Goal: Task Accomplishment & Management: Use online tool/utility

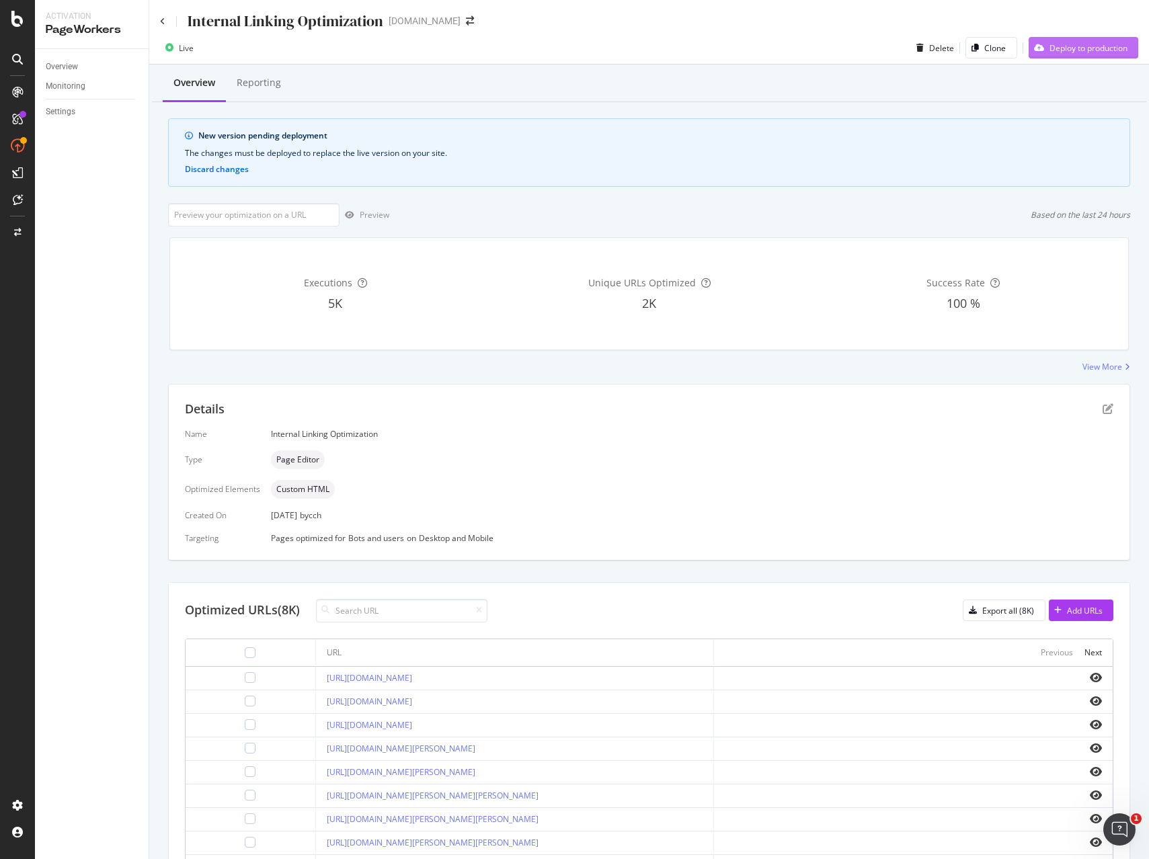
click at [1101, 43] on div "Deploy to production" at bounding box center [1088, 47] width 78 height 11
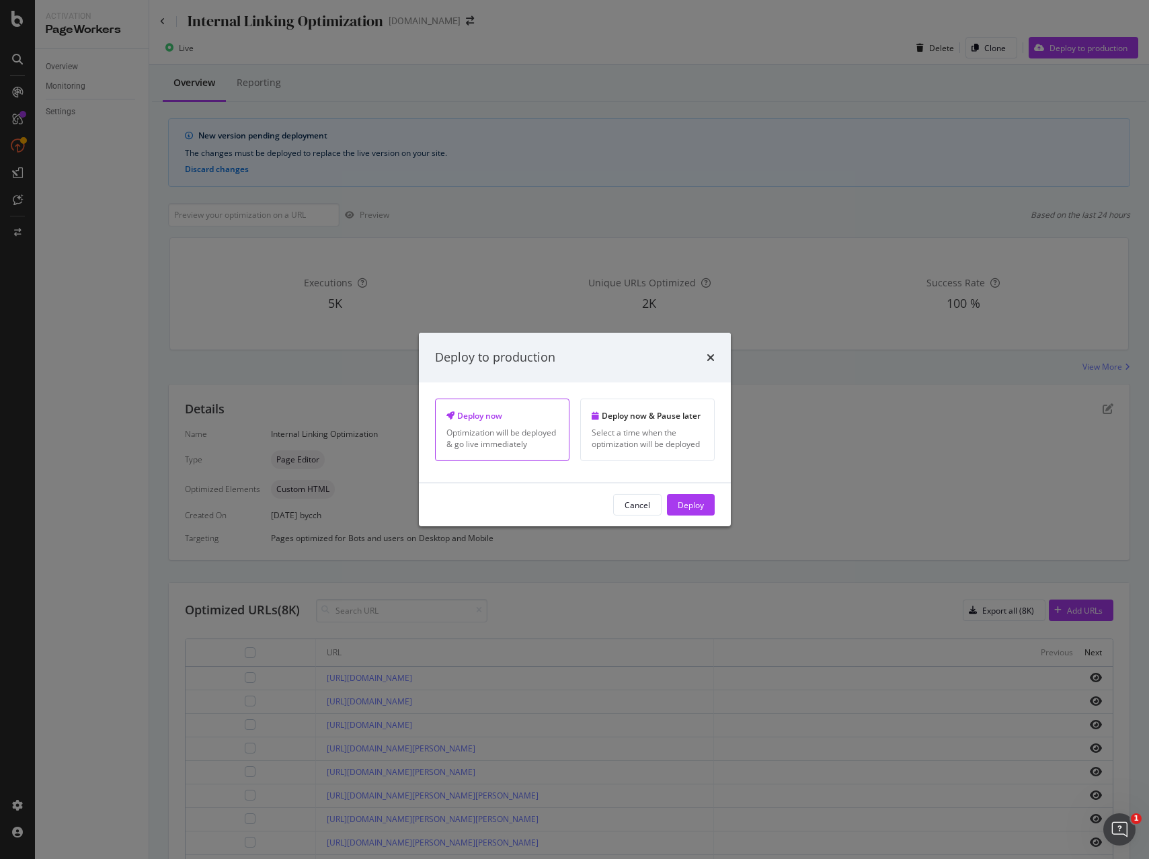
click at [696, 505] on div "Deploy" at bounding box center [691, 504] width 26 height 11
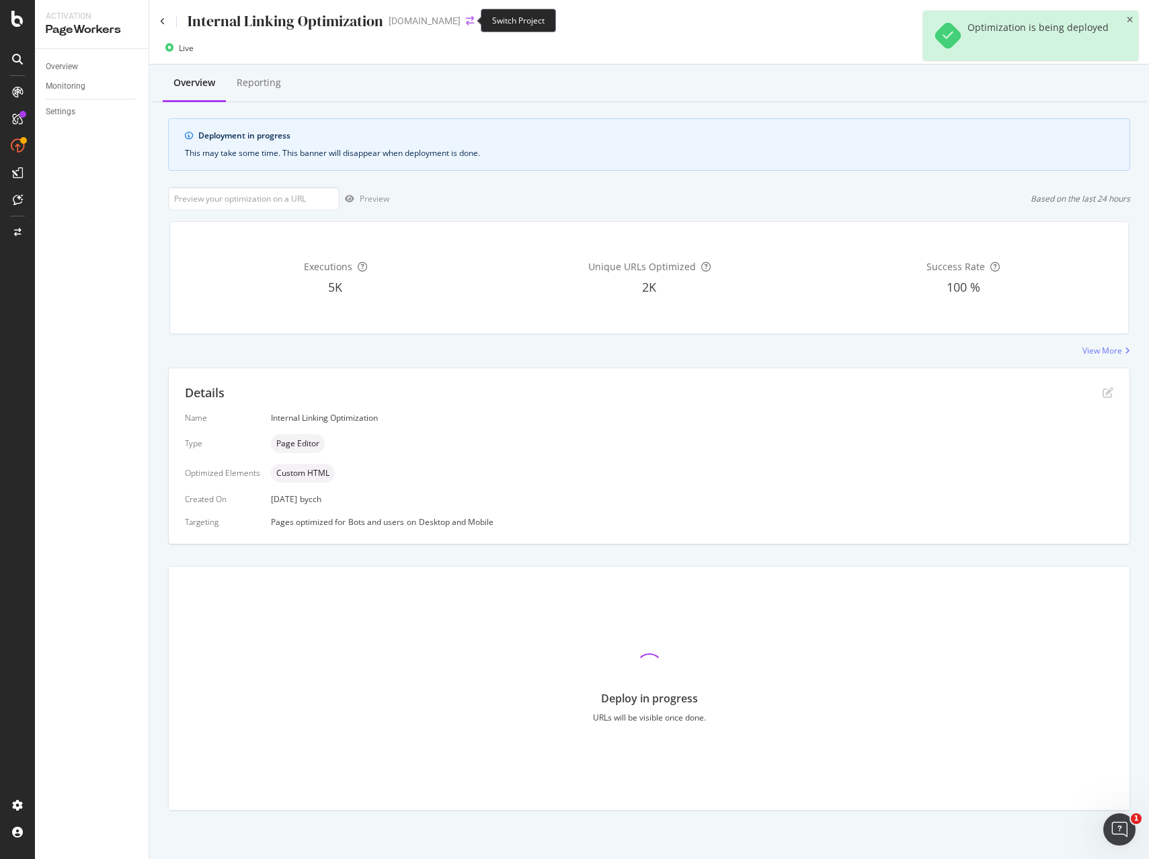
click at [466, 18] on icon "arrow-right-arrow-left" at bounding box center [470, 20] width 8 height 9
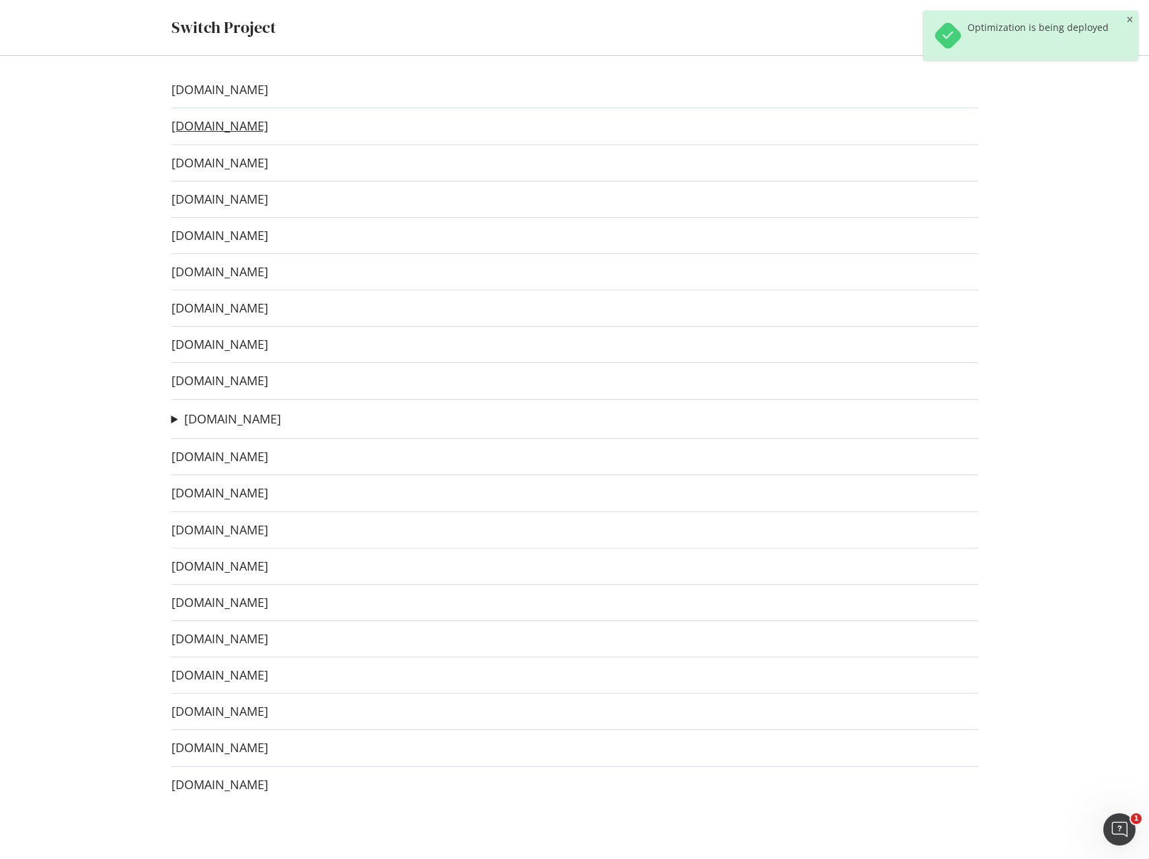
click at [190, 128] on link "[DOMAIN_NAME]" at bounding box center [219, 126] width 97 height 14
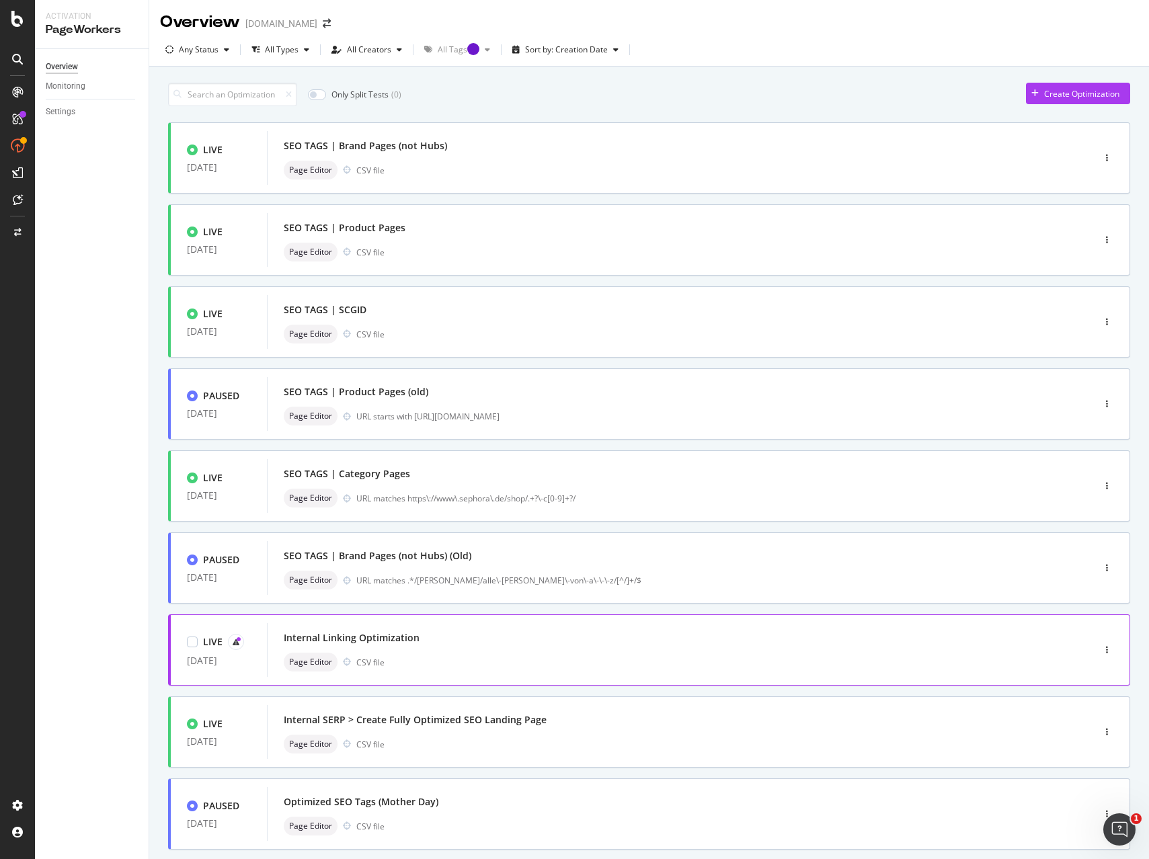
click at [783, 682] on div "LIVE [DATE] Internal Linking Optimization Page Editor CSV file" at bounding box center [649, 649] width 962 height 71
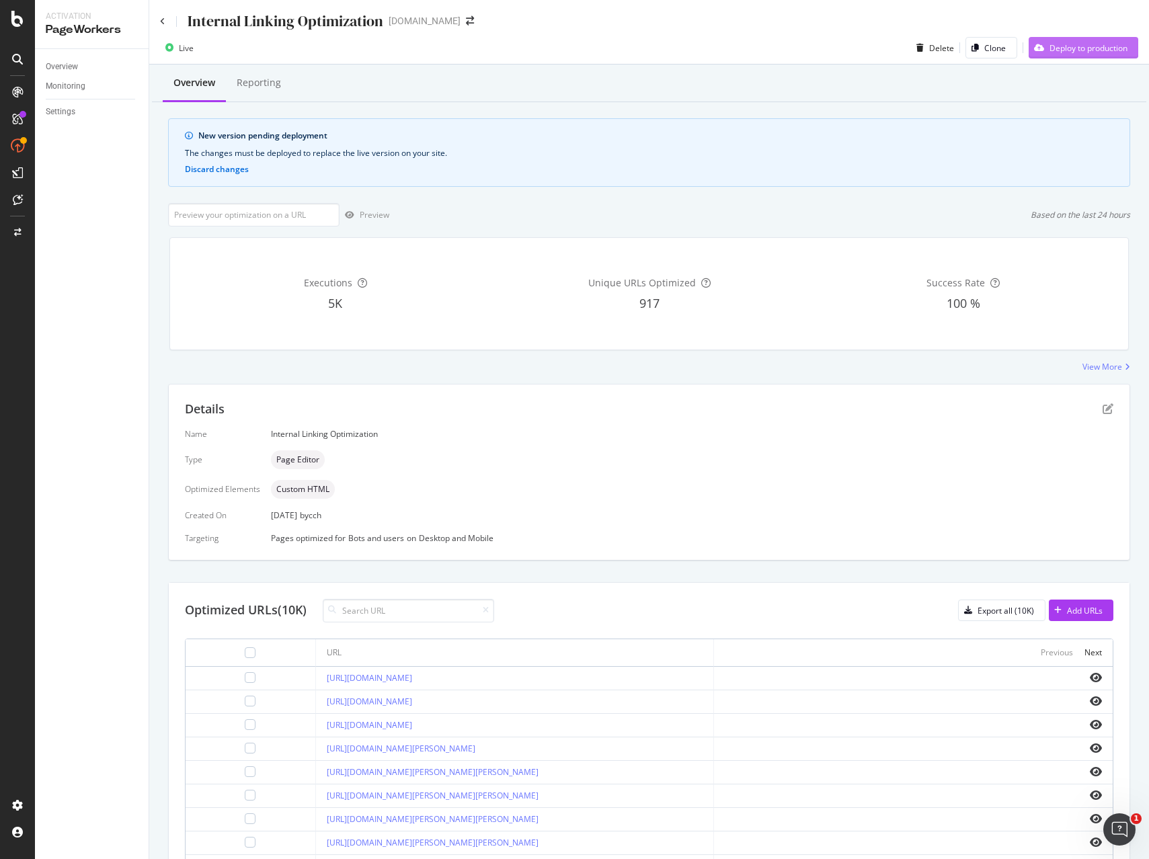
click at [1094, 50] on div "Deploy to production" at bounding box center [1088, 47] width 78 height 11
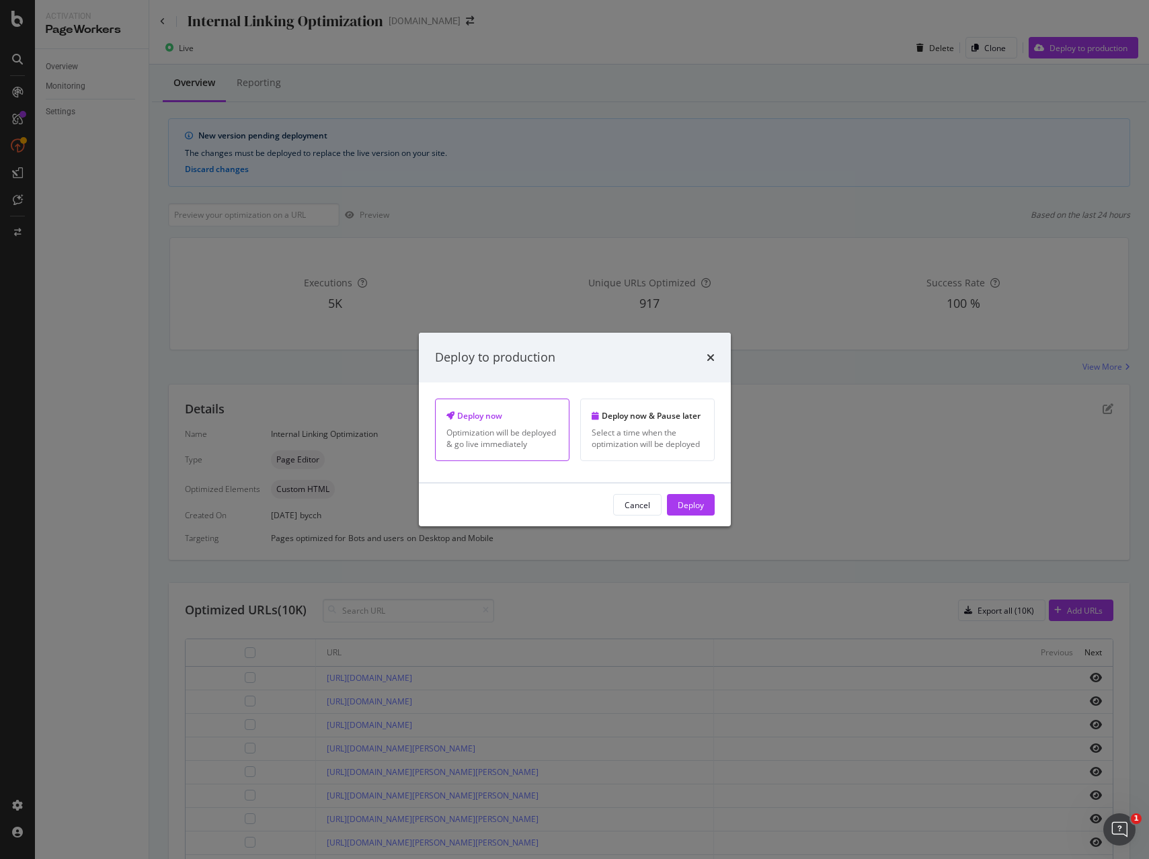
drag, startPoint x: 692, startPoint y: 506, endPoint x: 847, endPoint y: 510, distance: 154.7
click at [692, 506] on div "Deploy" at bounding box center [691, 504] width 26 height 11
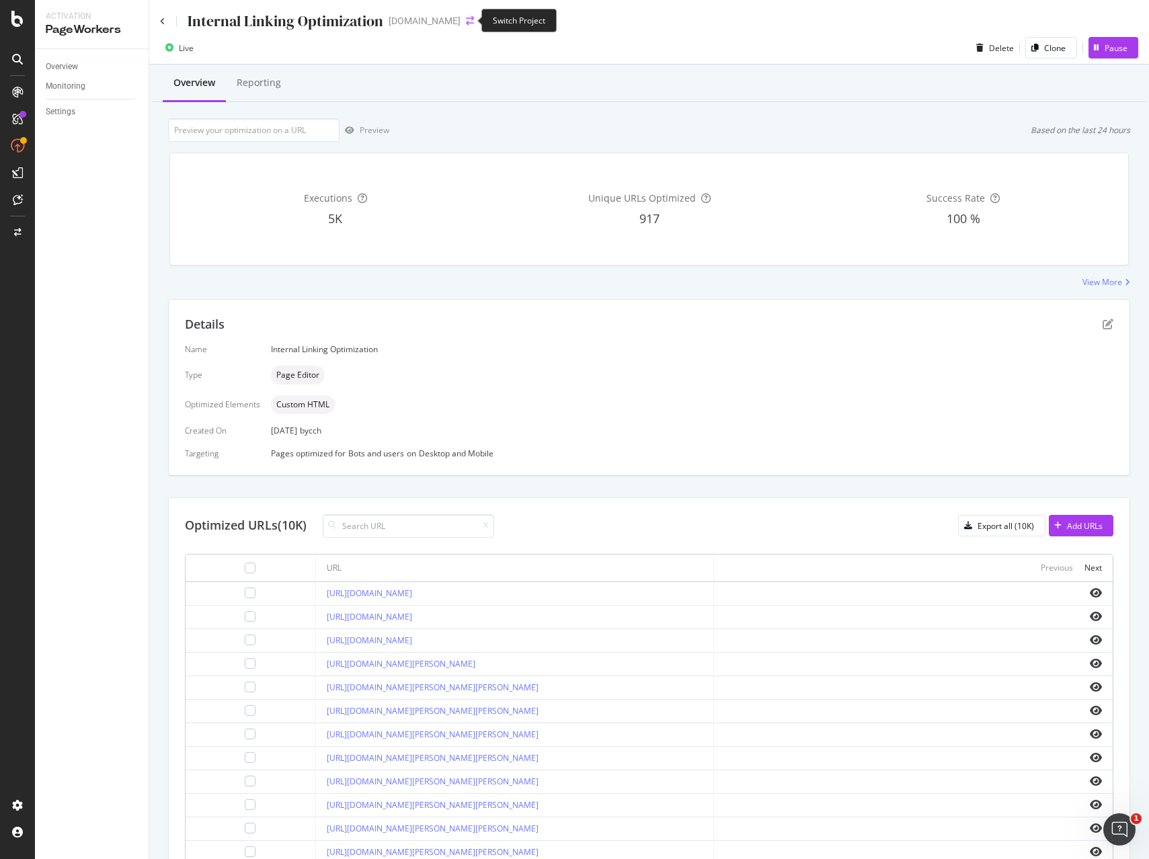
click at [466, 18] on icon "arrow-right-arrow-left" at bounding box center [470, 20] width 8 height 9
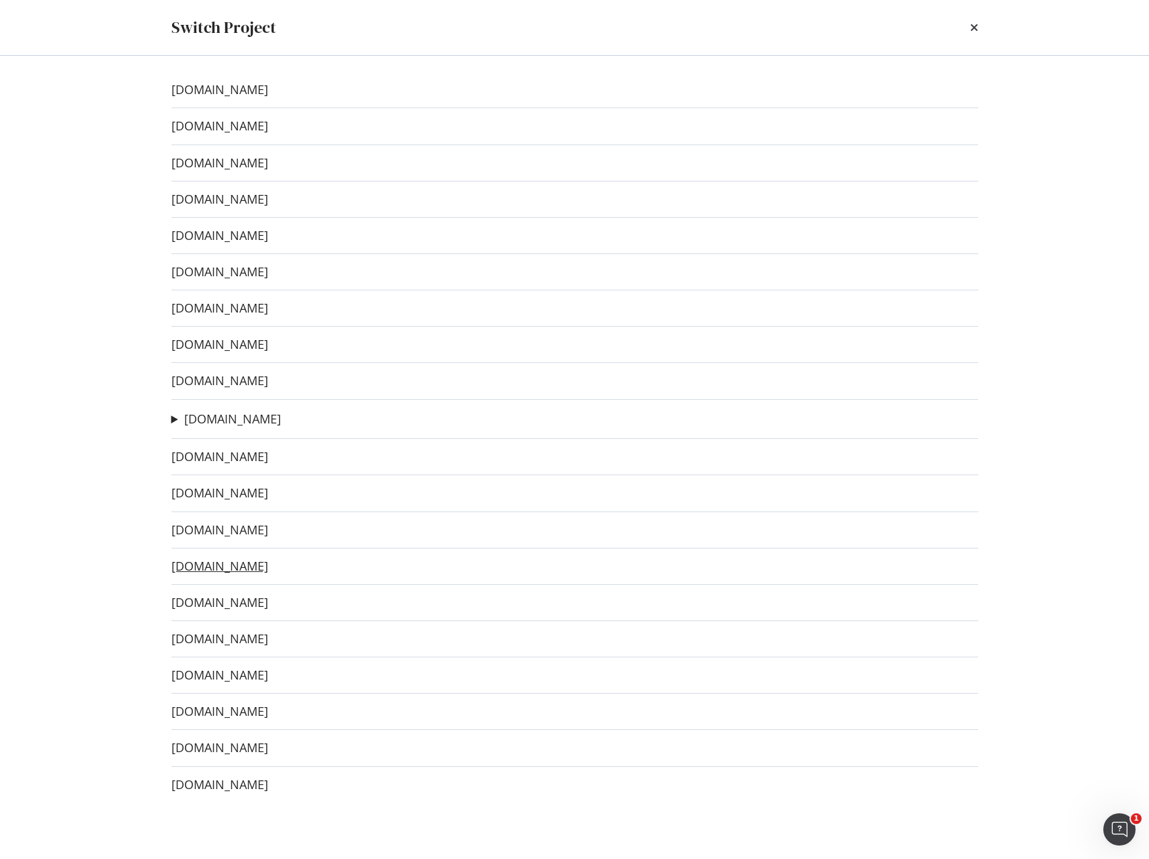
click at [237, 563] on link "[DOMAIN_NAME]" at bounding box center [219, 566] width 97 height 14
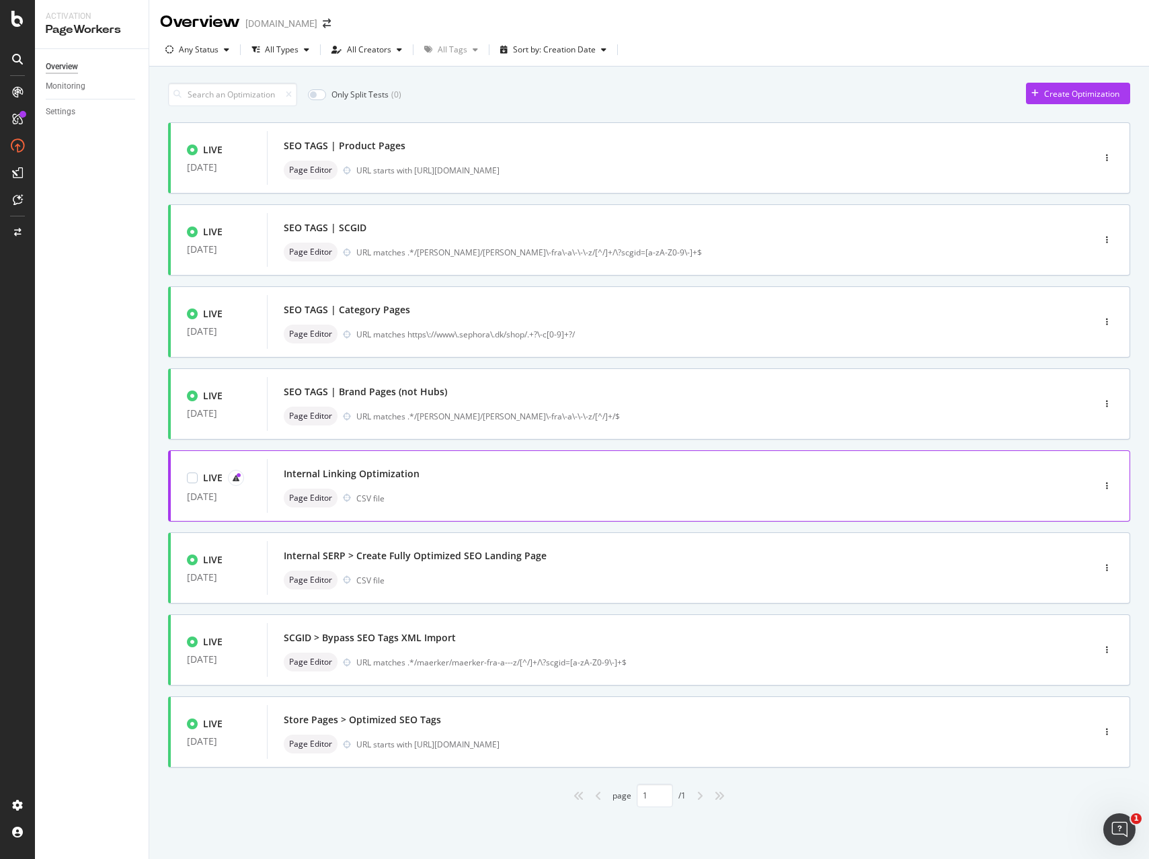
click at [676, 481] on div "Internal Linking Optimization" at bounding box center [660, 474] width 752 height 19
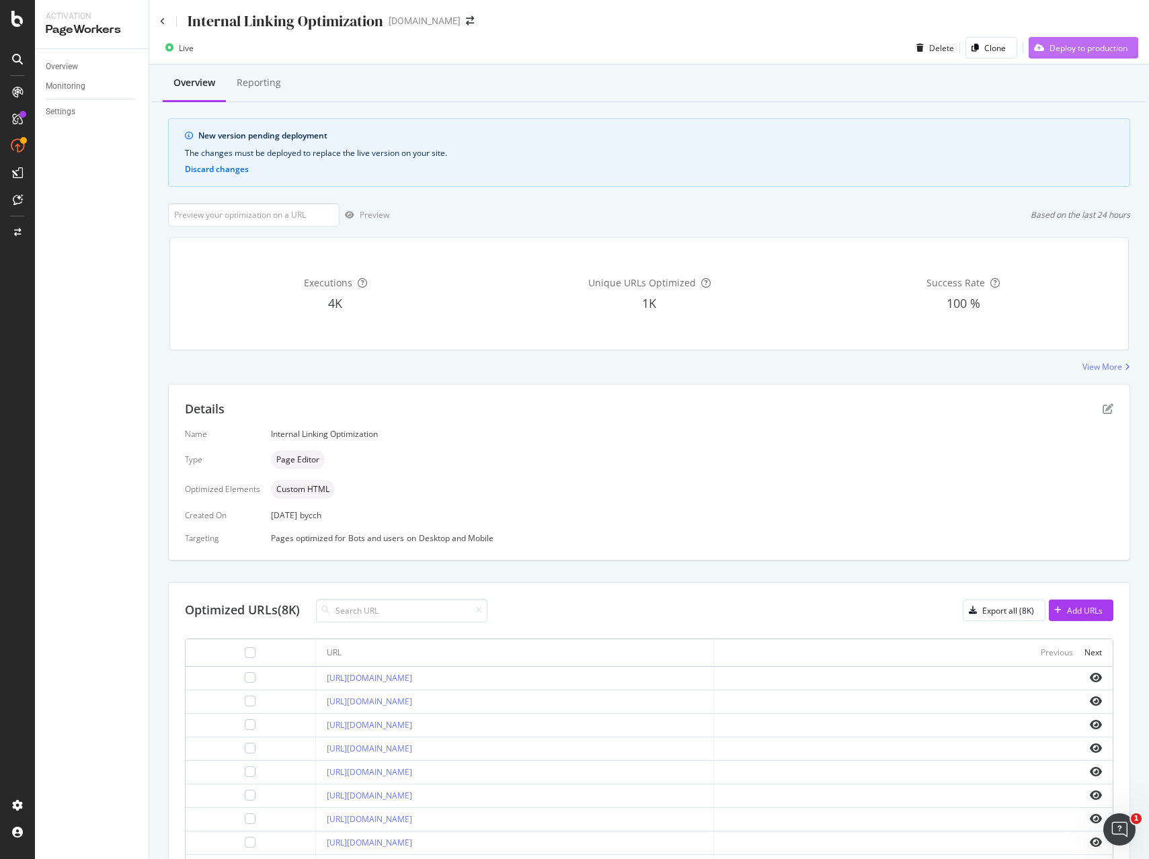
click at [1114, 42] on div "Deploy to production" at bounding box center [1088, 47] width 78 height 11
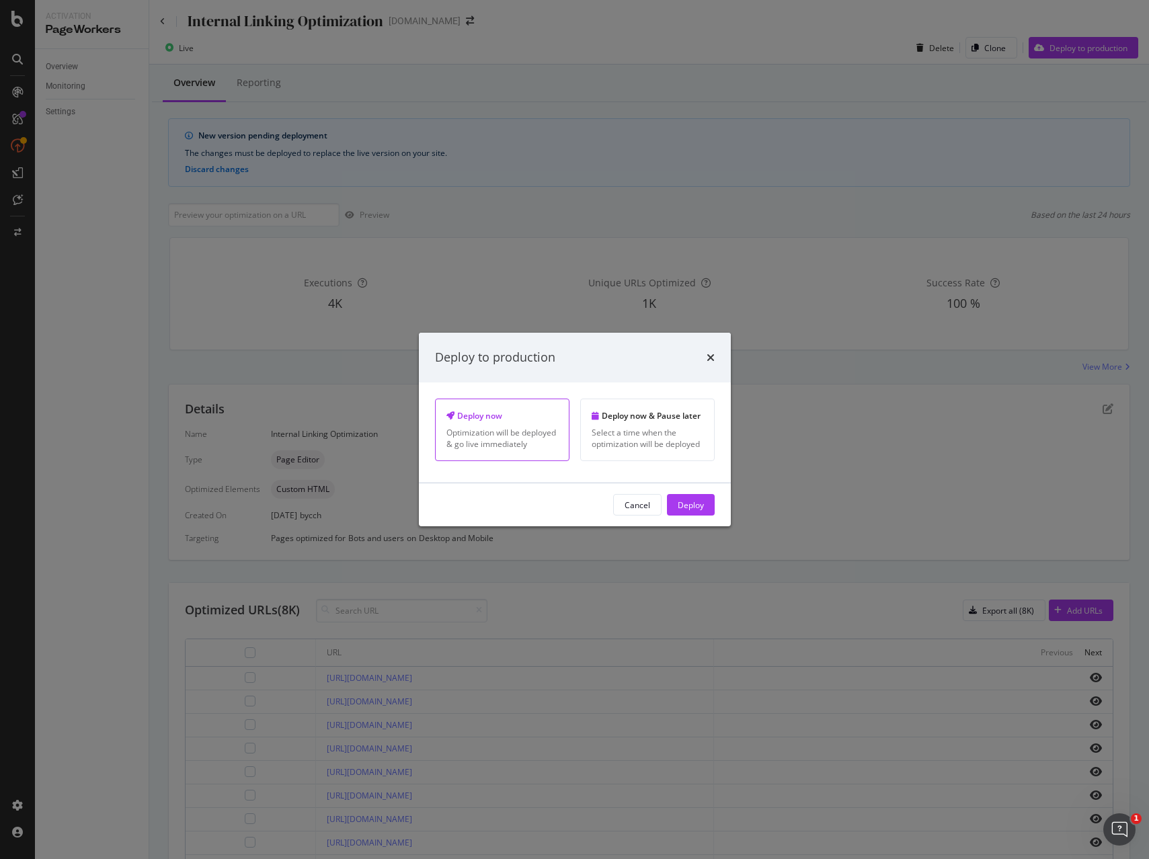
click at [705, 504] on button "Deploy" at bounding box center [691, 505] width 48 height 22
